Goal: Task Accomplishment & Management: Manage account settings

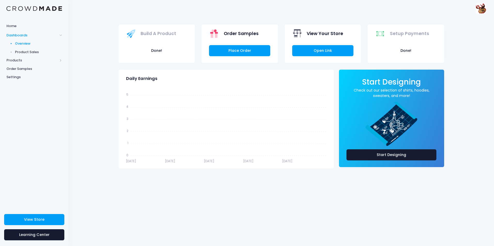
click at [24, 50] on span "Product Sales" at bounding box center [38, 52] width 47 height 5
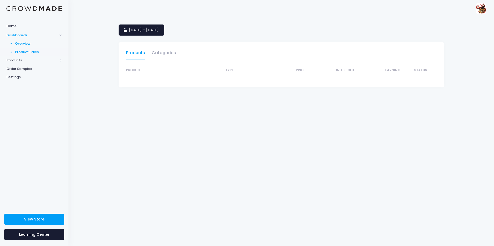
select select "25"
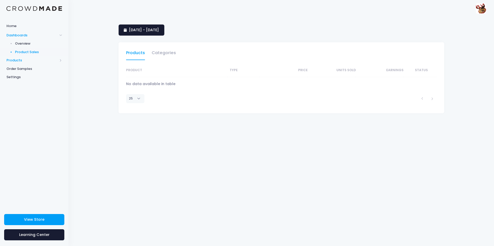
click at [11, 59] on span "Products" at bounding box center [31, 60] width 51 height 5
click at [27, 61] on span "Product Editor" at bounding box center [38, 60] width 47 height 5
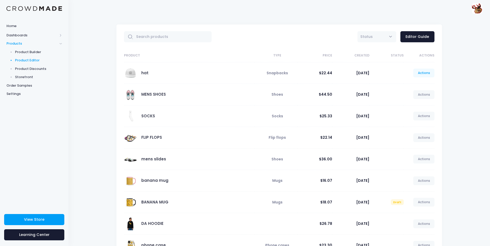
click at [423, 73] on link "Actions" at bounding box center [423, 73] width 21 height 9
click at [422, 103] on link "Unpublish" at bounding box center [418, 103] width 27 height 9
click at [450, 2] on div "BANNANA s9243471@dekalbschoolsga.org BANNANA Settings Sign Out" at bounding box center [279, 8] width 406 height 17
click at [379, 40] on span "Status" at bounding box center [376, 36] width 39 height 11
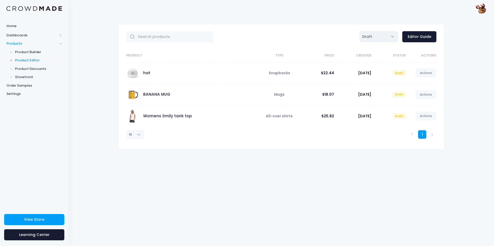
click at [370, 37] on span "Draft" at bounding box center [367, 36] width 10 height 5
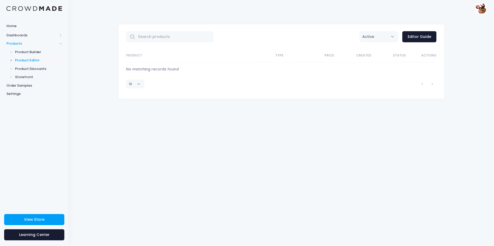
drag, startPoint x: 365, startPoint y: 30, endPoint x: 370, endPoint y: 36, distance: 7.3
click at [366, 33] on div "All Active Draft Active Editor Guide" at bounding box center [280, 37] width 325 height 25
click at [371, 38] on span "Active" at bounding box center [368, 36] width 12 height 5
select select "all"
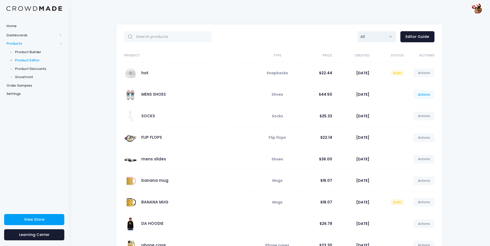
click at [423, 96] on link "Actions" at bounding box center [423, 94] width 21 height 9
click at [416, 125] on link "Unpublish" at bounding box center [418, 125] width 27 height 9
click at [421, 116] on link "Actions" at bounding box center [423, 116] width 21 height 9
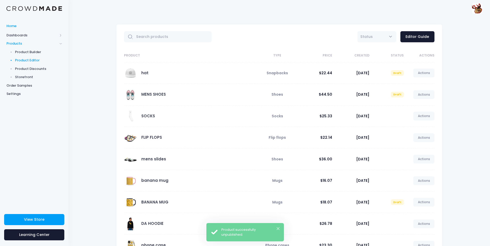
click at [17, 23] on link "Home" at bounding box center [34, 26] width 68 height 10
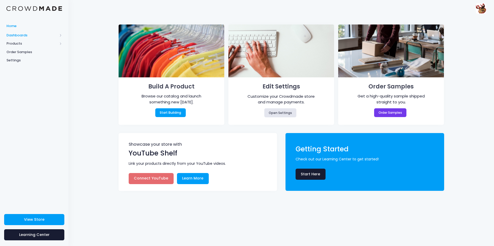
click at [14, 34] on span "Dashboards" at bounding box center [31, 35] width 51 height 5
click at [28, 46] on link "Overview" at bounding box center [34, 43] width 68 height 9
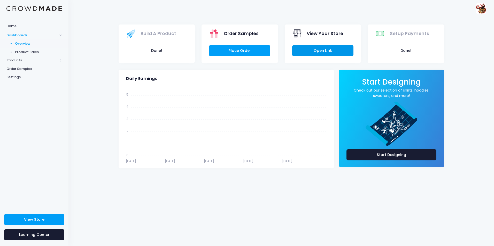
click at [329, 49] on link "Open Link" at bounding box center [322, 50] width 61 height 11
